Goal: Information Seeking & Learning: Learn about a topic

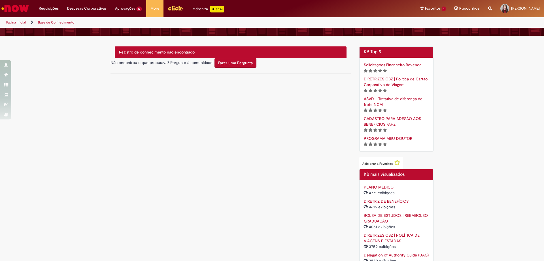
scroll to position [97, 0]
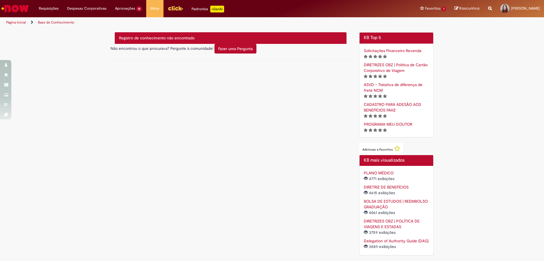
click at [401, 201] on link "BOLSA DE ESTUDOS | REEMBOLSO GRADUAÇÃO" at bounding box center [396, 204] width 64 height 11
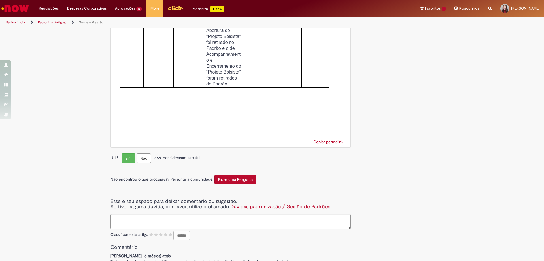
scroll to position [2585, 0]
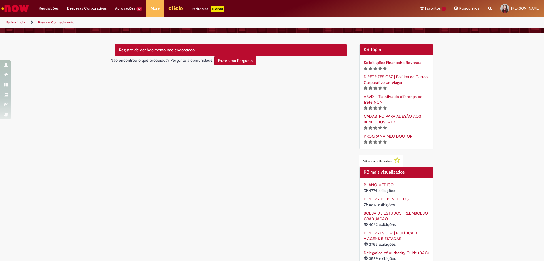
scroll to position [97, 0]
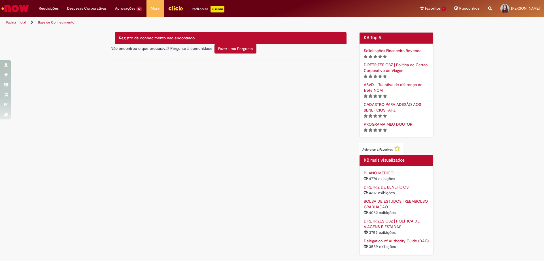
click at [401, 202] on link "BOLSA DE ESTUDOS | REEMBOLSO GRADUAÇÃO" at bounding box center [396, 204] width 64 height 11
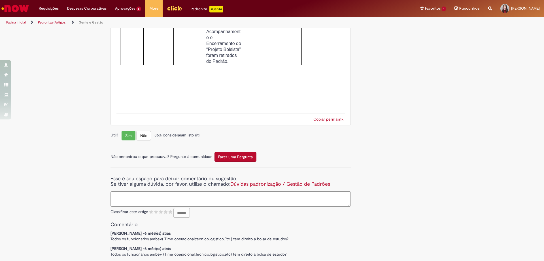
scroll to position [2613, 0]
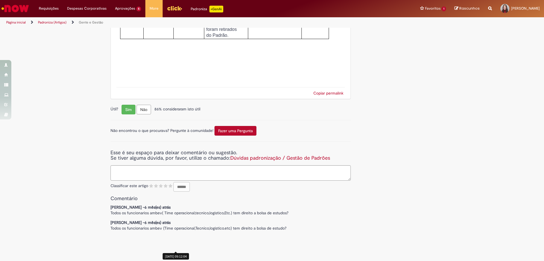
click at [171, 210] on span "6 mês(es) atrás" at bounding box center [157, 207] width 26 height 5
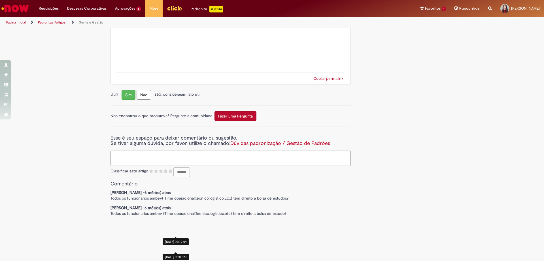
click at [180, 254] on div "[DATE] 09:09:27" at bounding box center [176, 257] width 26 height 7
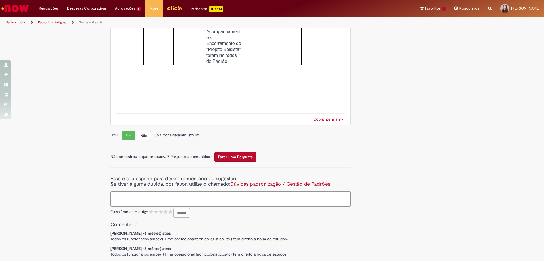
click at [292, 231] on div "[PERSON_NAME] - 6 mês(es) atrás 6 meses atrás Article rating -" at bounding box center [230, 234] width 240 height 6
